Goal: Browse casually

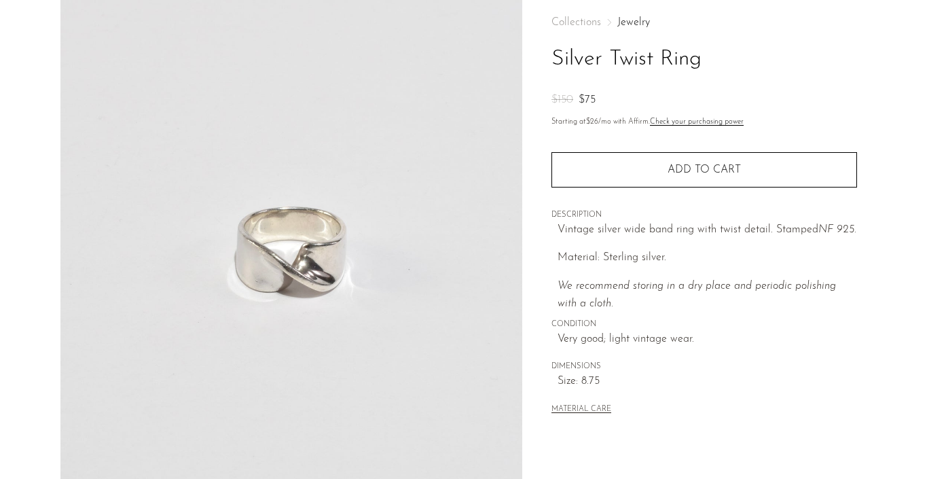
scroll to position [69, 0]
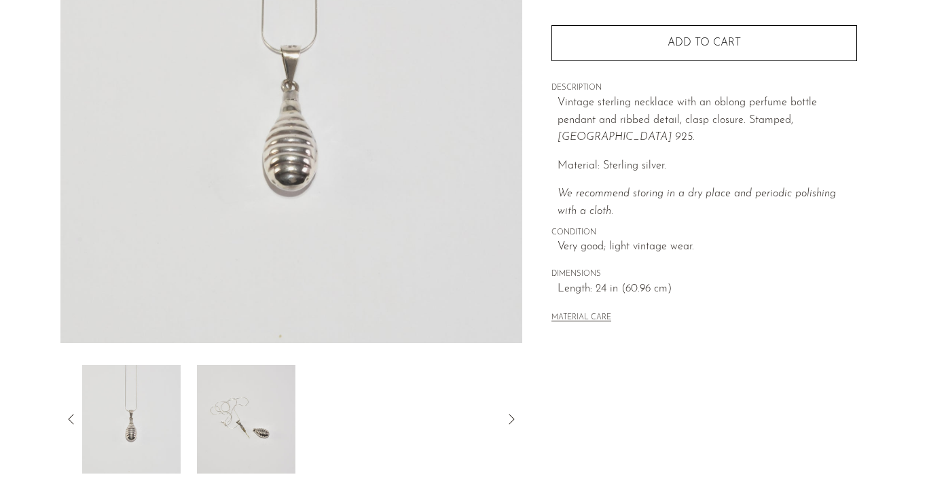
scroll to position [227, 0]
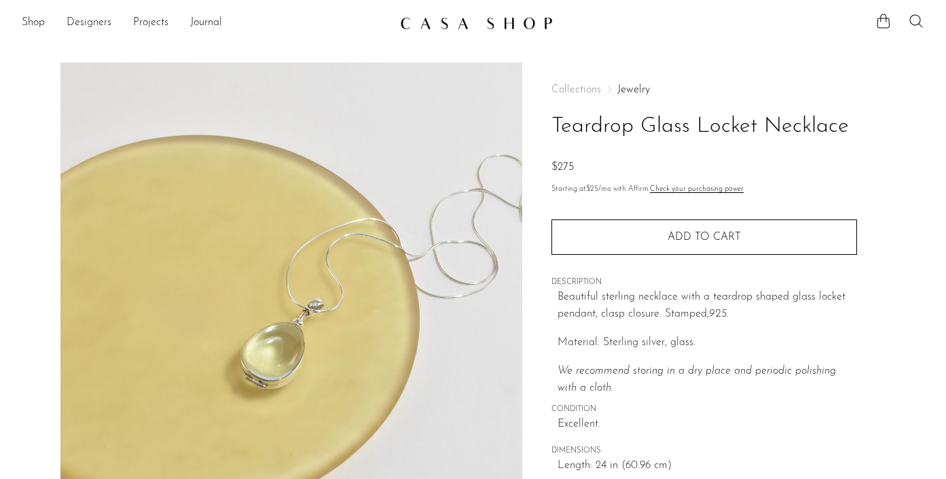
scroll to position [405, 0]
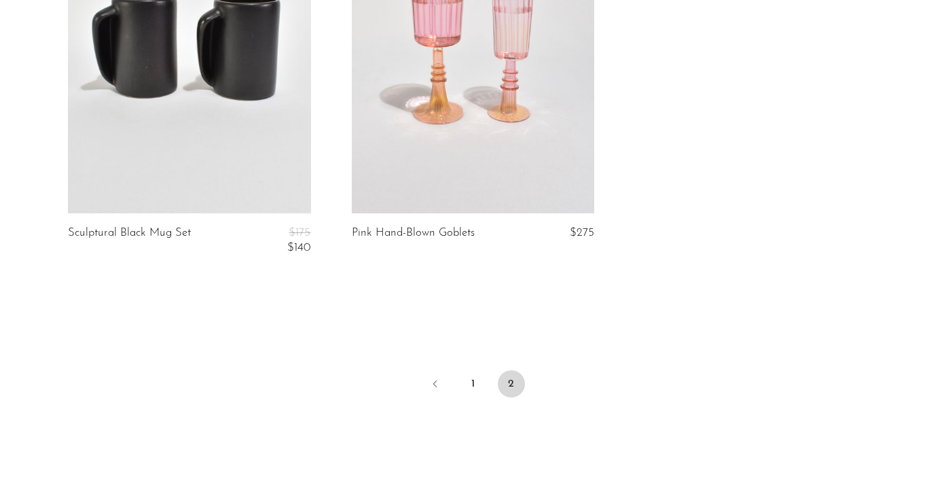
scroll to position [661, 0]
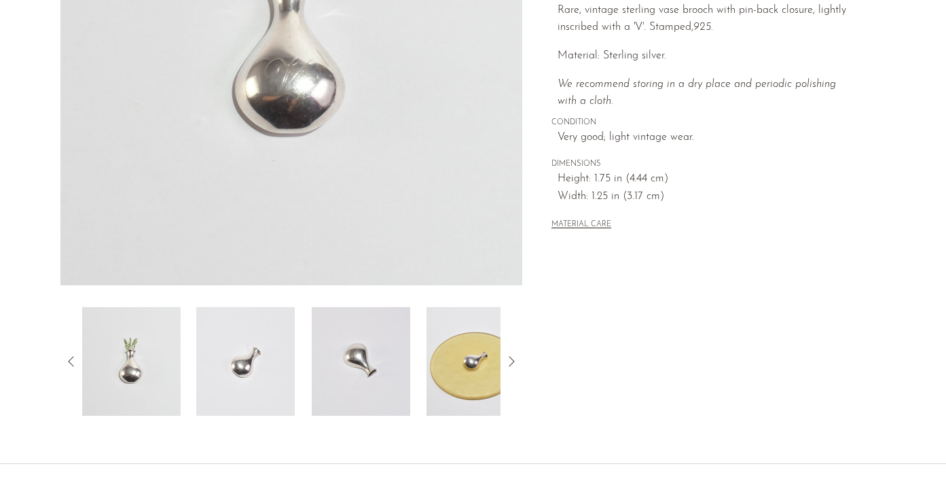
scroll to position [295, 0]
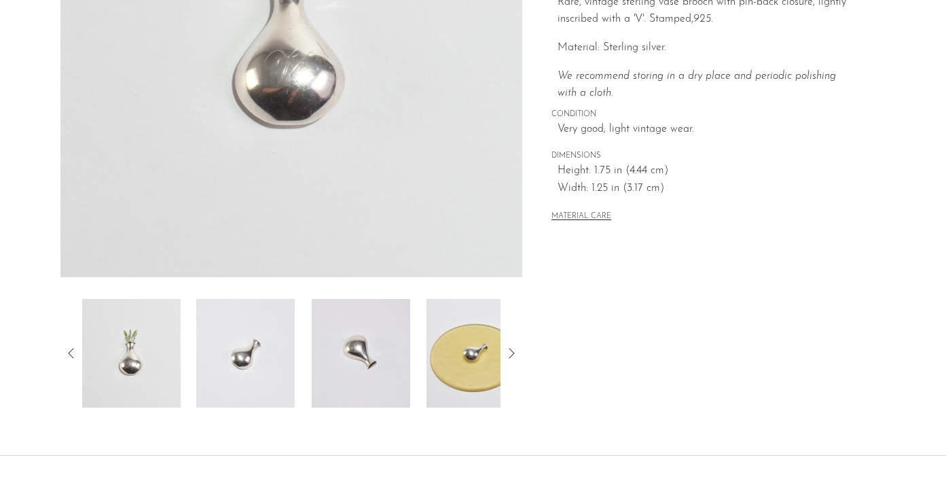
click at [514, 356] on icon at bounding box center [511, 353] width 16 height 16
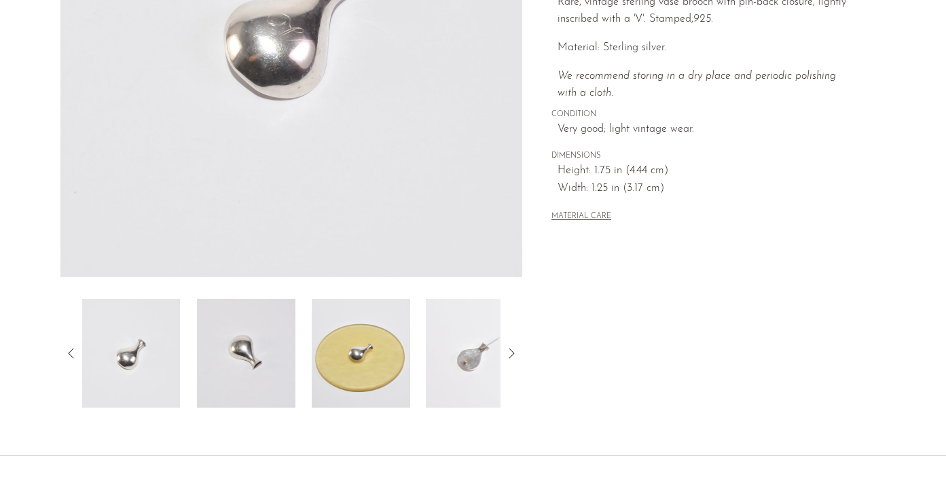
click at [514, 356] on icon at bounding box center [511, 353] width 16 height 16
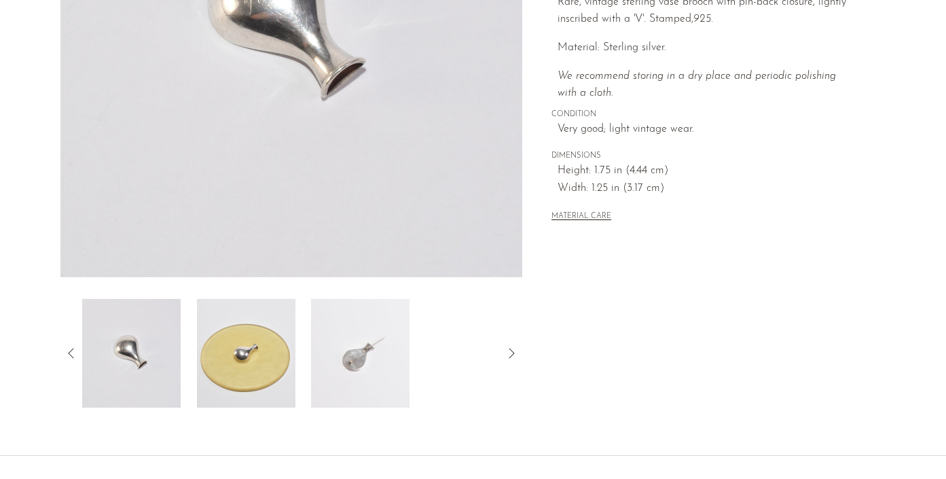
click at [371, 361] on img at bounding box center [361, 353] width 98 height 109
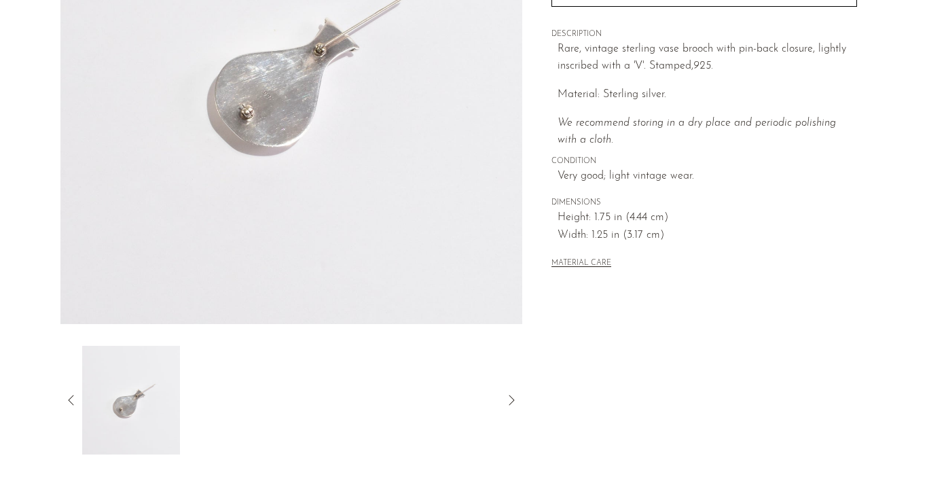
scroll to position [405, 0]
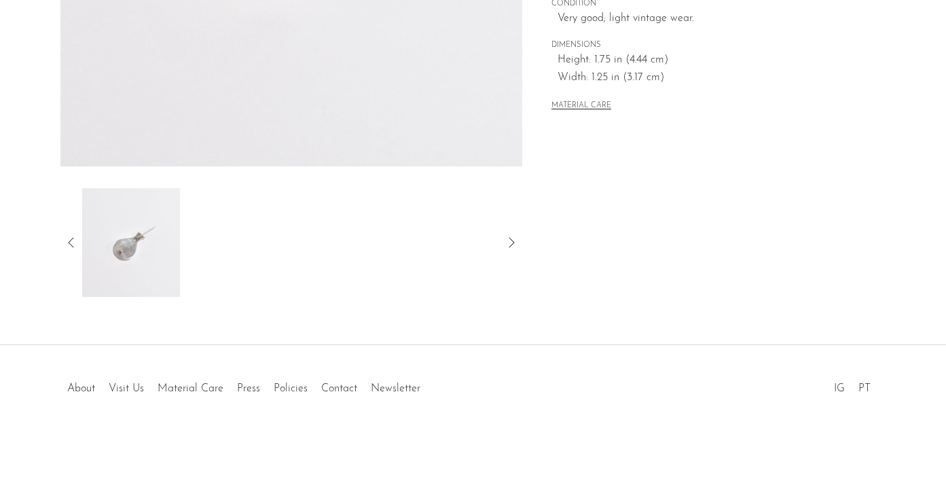
click at [78, 251] on div at bounding box center [291, 242] width 462 height 109
click at [74, 247] on icon at bounding box center [71, 242] width 16 height 16
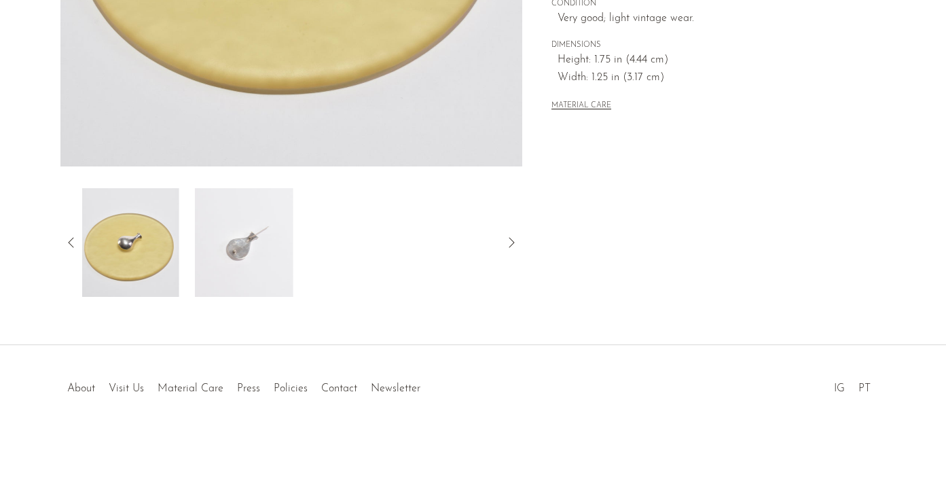
click at [78, 244] on icon at bounding box center [71, 242] width 16 height 16
